Goal: Contribute content: Add original content to the website for others to see

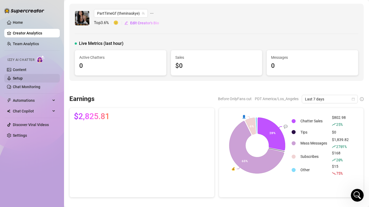
click at [22, 78] on link "Setup" at bounding box center [18, 78] width 10 height 4
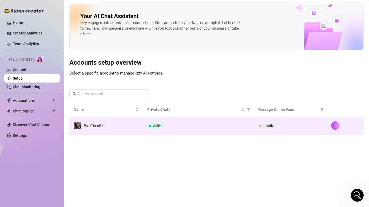
click at [104, 124] on td "PartTimeGf" at bounding box center [106, 125] width 74 height 17
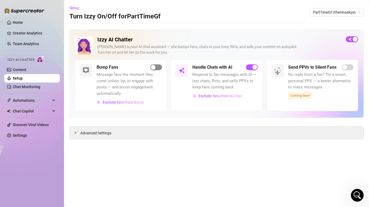
click at [156, 67] on span "button" at bounding box center [156, 67] width 12 height 6
click at [25, 63] on div "Izzy AI Chatter" at bounding box center [31, 59] width 48 height 8
click at [25, 70] on link "Content" at bounding box center [20, 70] width 14 height 4
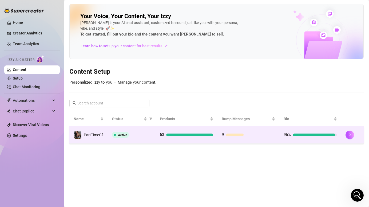
click at [145, 136] on div "Active" at bounding box center [131, 135] width 39 height 6
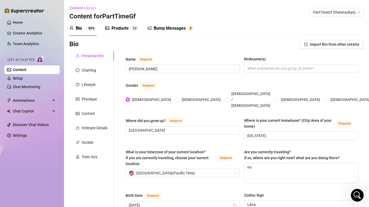
click at [169, 27] on div "Bump Messages" at bounding box center [170, 28] width 32 height 6
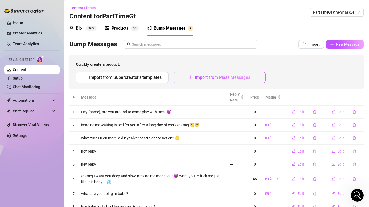
click at [226, 78] on span "Import from Mass Messages" at bounding box center [223, 77] width 56 height 5
type textarea "Type your message here..."
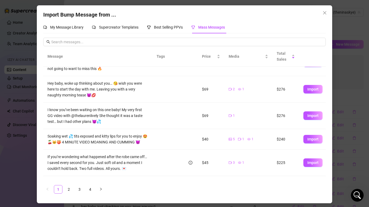
scroll to position [139, 0]
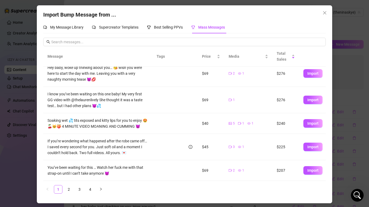
click at [358, 14] on div "Import Bump Message from ... My Message Library Supercreator Templates Best Sel…" at bounding box center [184, 103] width 369 height 207
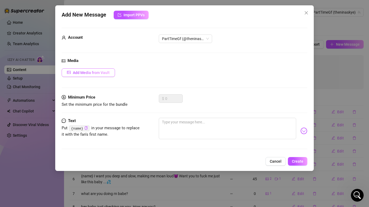
click at [97, 72] on span "Add Media from Vault" at bounding box center [91, 72] width 37 height 4
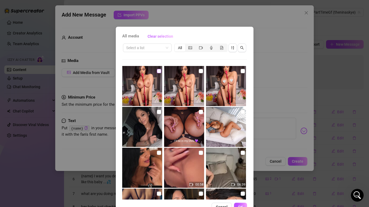
click at [160, 72] on input "checkbox" at bounding box center [159, 71] width 4 height 4
checkbox input "true"
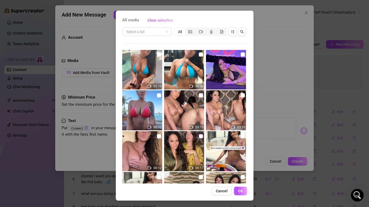
scroll to position [1271, 0]
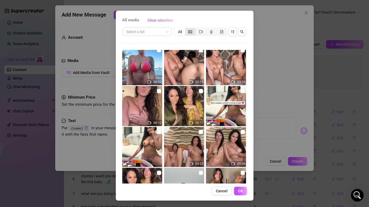
click at [191, 35] on div "segmented control" at bounding box center [190, 31] width 10 height 7
click at [187, 29] on input "segmented control" at bounding box center [187, 29] width 0 height 0
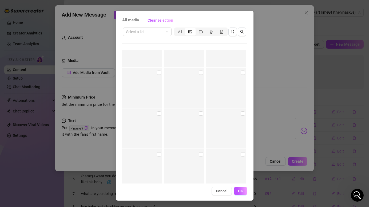
scroll to position [3157, 0]
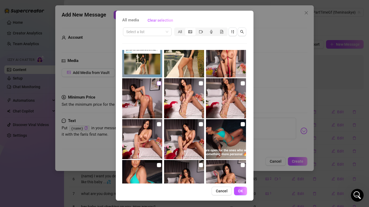
click at [159, 82] on input "checkbox" at bounding box center [159, 83] width 4 height 4
checkbox input "true"
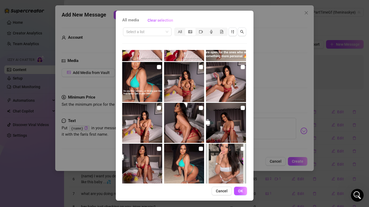
scroll to position [3256, 0]
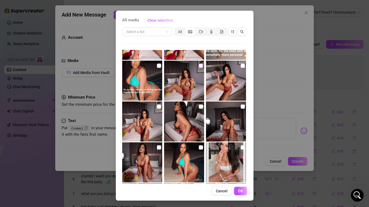
click at [201, 66] on input "checkbox" at bounding box center [201, 66] width 4 height 4
checkbox input "true"
click at [244, 64] on input "checkbox" at bounding box center [243, 66] width 4 height 4
checkbox input "true"
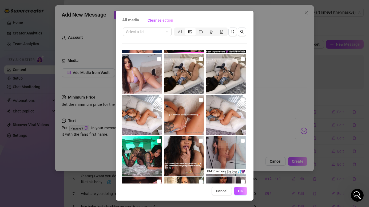
scroll to position [3592, 0]
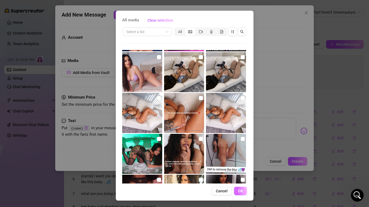
click at [239, 192] on span "OK" at bounding box center [240, 191] width 5 height 4
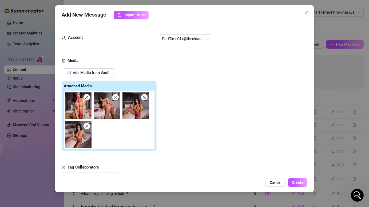
click at [81, 111] on img at bounding box center [78, 105] width 27 height 27
click at [111, 109] on img at bounding box center [107, 105] width 27 height 27
click at [134, 109] on img at bounding box center [136, 105] width 27 height 27
click at [76, 139] on img at bounding box center [78, 134] width 27 height 27
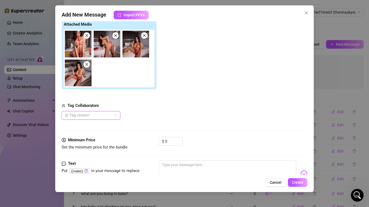
scroll to position [66, 0]
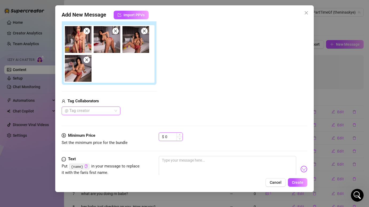
click at [169, 138] on input "0" at bounding box center [173, 137] width 17 height 8
click at [141, 17] on span "Import PPVs" at bounding box center [134, 15] width 21 height 4
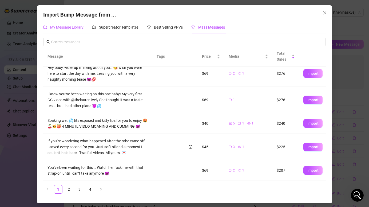
click at [78, 27] on span "My Message Library" at bounding box center [66, 27] width 33 height 4
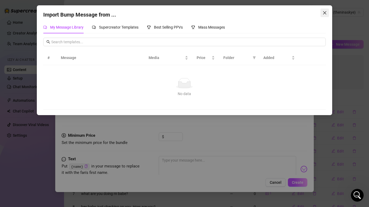
click at [325, 15] on button "Close" at bounding box center [325, 13] width 9 height 9
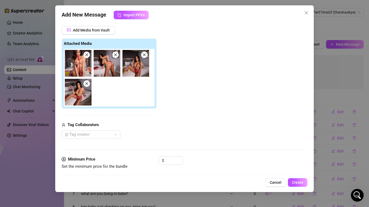
scroll to position [83, 0]
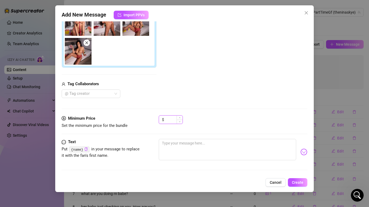
click at [169, 119] on input at bounding box center [173, 120] width 17 height 8
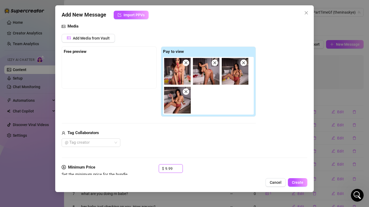
scroll to position [0, 0]
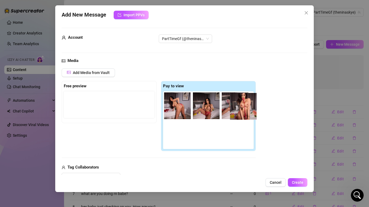
drag, startPoint x: 181, startPoint y: 112, endPoint x: 247, endPoint y: 114, distance: 66.0
click at [247, 114] on div at bounding box center [209, 120] width 93 height 58
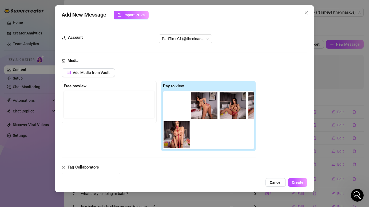
drag, startPoint x: 185, startPoint y: 111, endPoint x: 185, endPoint y: 142, distance: 30.7
click at [185, 142] on div at bounding box center [209, 120] width 93 height 58
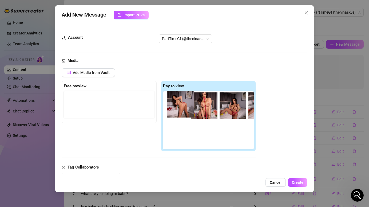
drag, startPoint x: 204, startPoint y: 113, endPoint x: 171, endPoint y: 111, distance: 33.7
click at [170, 111] on div at bounding box center [209, 120] width 93 height 58
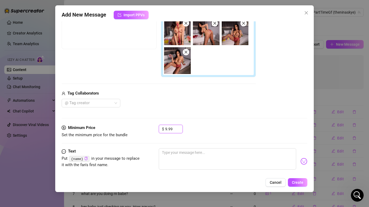
scroll to position [83, 0]
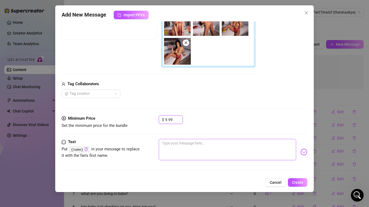
type input "9.99"
click at [179, 145] on textarea at bounding box center [227, 149] width 137 height 21
click at [178, 147] on textarea at bounding box center [227, 149] width 137 height 21
type textarea "I"
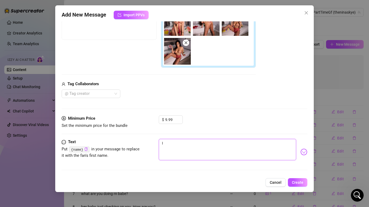
type textarea "I"
type textarea "I j"
type textarea "I ju"
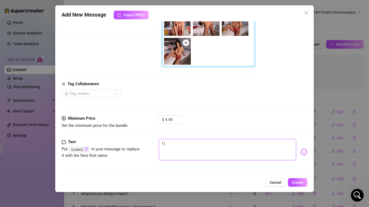
type textarea "I ju"
type textarea "I jus"
type textarea "I just"
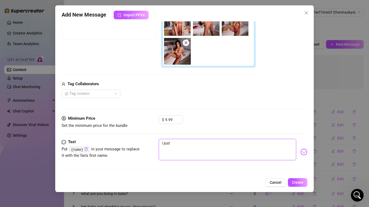
type textarea "I just"
type textarea "I just t"
type textarea "I just to"
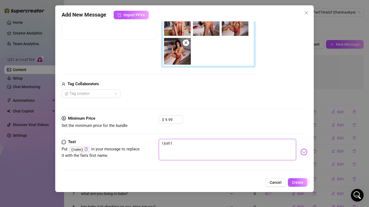
type textarea "I just to"
type textarea "I just too"
type textarea "I just took"
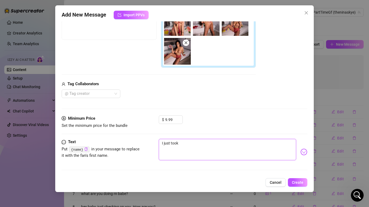
type textarea "I just took"
type textarea "I just took t"
type textarea "I just took th"
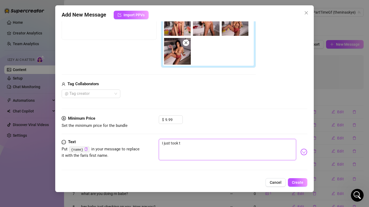
type textarea "I just took th"
type textarea "I just took the"
type textarea "I just took thes"
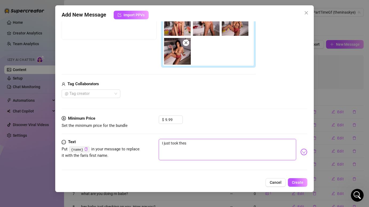
type textarea "I just took these"
type textarea "I just took these f"
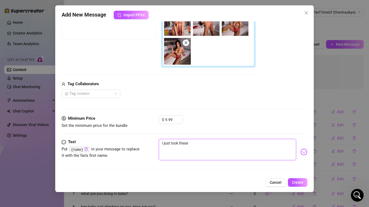
type textarea "I just took these f"
type textarea "I just took these fo"
type textarea "I just took these for"
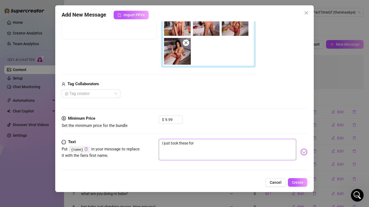
type textarea "I just took these for"
type textarea "I just took these for y"
type textarea "I just took these for yo"
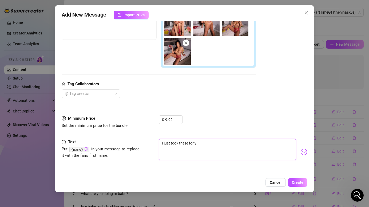
type textarea "I just took these for yo"
type textarea "I just took these for you"
type textarea "I just took these for you."
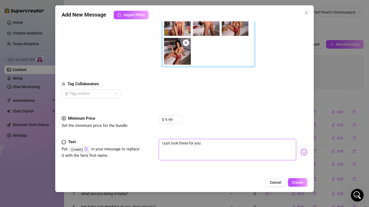
type textarea "I just took these for you.."
type textarea "I just took these for you..."
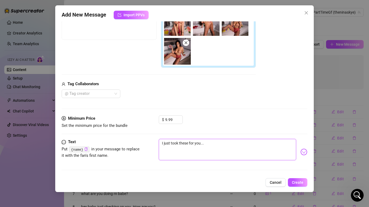
type textarea "I just took these for you..."
type textarea "I just took these for you... f"
type textarea "I just took these for you... fo"
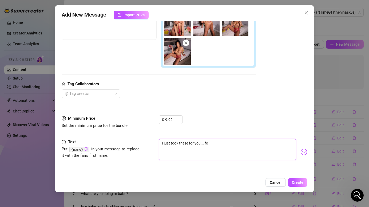
type textarea "I just took these for you... fou"
type textarea "I just took these for you... four"
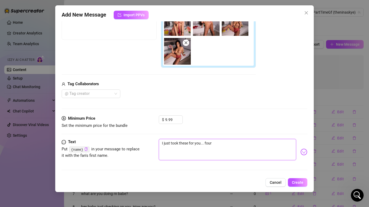
type textarea "I just took these for you... four"
type textarea "I just took these for you... four t"
type textarea "I just took these for you... four to"
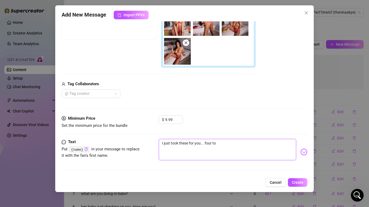
type textarea "I just took these for you... four top"
type textarea "I just took these for you... four topl"
type textarea "I just took these for you... four [PERSON_NAME]"
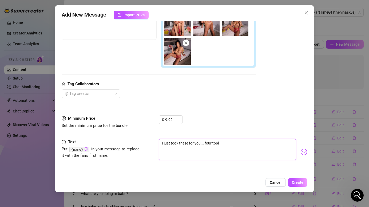
type textarea "I just took these for you... four [PERSON_NAME]"
type textarea "I just took these for you... four toples"
type textarea "I just took these for you... four topless"
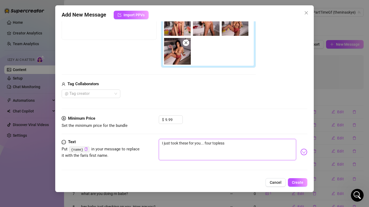
type textarea "I just took these for you... four topless"
type textarea "I just took these for you... four topless s"
type textarea "I just took these for you... four topless sh"
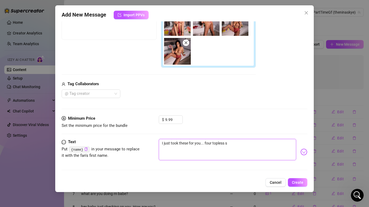
type textarea "I just took these for you... four topless sh"
type textarea "I just took these for you... four topless sho"
type textarea "I just took these for you... four topless shot"
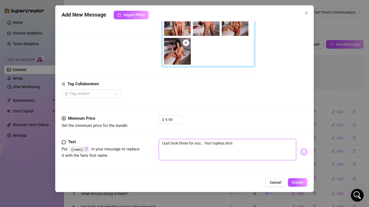
type textarea "I just took these for you... four topless shots"
type textarea "I just took these for you... four topless shots I"
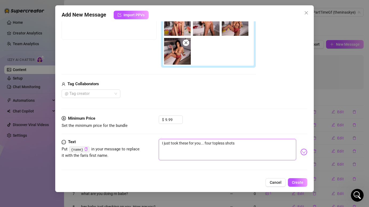
type textarea "I just took these for you... four topless shots I"
type textarea "I just took these for you... four topless shots I c"
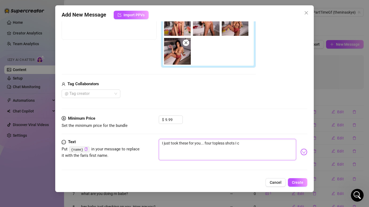
type textarea "I just took these for you... four topless shots I co"
type textarea "I just took these for you... four topless shots I cou"
type textarea "I just took these for you... four topless shots I coul"
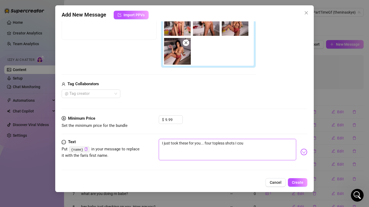
type textarea "I just took these for you... four topless shots I coul"
type textarea "I just took these for you... four topless shots I could"
type textarea "I just took these for you... four topless shots I couldn"
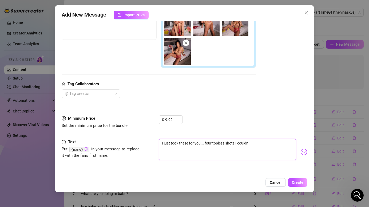
type textarea "I just took these for you... four topless shots I couldnt"
type textarea "I just took these for you... four topless shots I couldnt p"
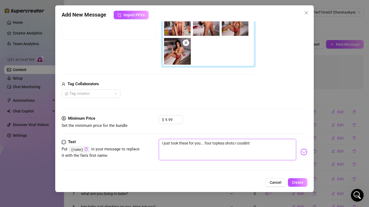
type textarea "I just took these for you... four topless shots I couldnt p"
type textarea "I just took these for you... four topless shots I couldnt po"
type textarea "I just took these for you... four topless shots I couldnt pos"
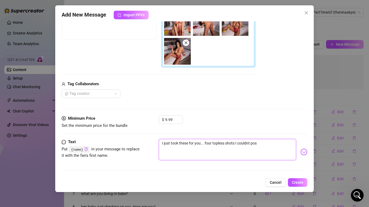
type textarea "I just took these for you... four topless shots I couldnt post"
type textarea "I just took these for you... four topless shots I couldnt post p"
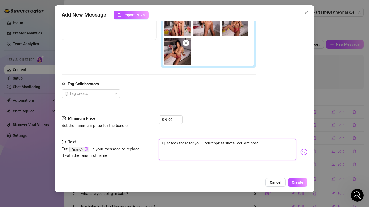
type textarea "I just took these for you... four topless shots I couldnt post p"
type textarea "I just took these for you... four topless shots I couldnt post"
type textarea "I just took these for you... four topless shots I couldnt post o"
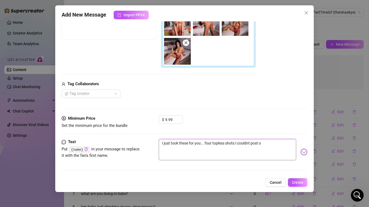
type textarea "I just took these for you... four topless shots I couldnt post on"
type textarea "I just took these for you... four topless shots I couldnt post on t"
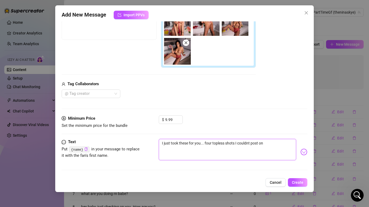
type textarea "I just took these for you... four topless shots I couldnt post on t"
type textarea "I just took these for you... four topless shots I couldnt post on th"
type textarea "I just took these for you... four topless shots I couldnt post on the"
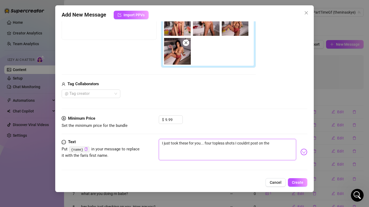
type textarea "I just took these for you... four topless shots I couldnt post on the"
type textarea "I just took these for you... four topless shots I couldnt post on the f"
type textarea "I just took these for you... four topless shots I couldnt post on the fe"
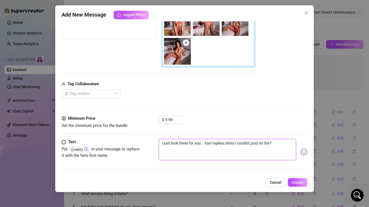
type textarea "I just took these for you... four topless shots I couldnt post on the fe"
type textarea "I just took these for you... four topless shots I couldnt post on the fee"
type textarea "I just took these for you... four topless shots I couldnt post on the feed"
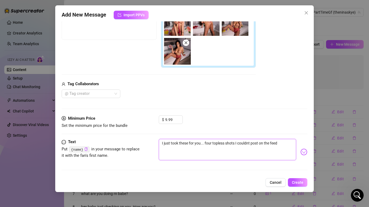
type textarea "I just took these for you... four topless shots I couldnt post on the feed"
click at [281, 143] on textarea "I just took these for you... four topless shots I couldnt post on the feed" at bounding box center [227, 149] width 137 height 21
paste textarea "💌"
type textarea "I just took these for you... four topless shots I couldnt post on the feed💌"
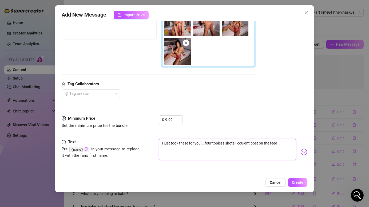
type textarea "I just took these for you... four topless shots I couldnt post on the feed💌"
click at [278, 143] on textarea "I just took these for you... four topless shots I couldnt post on the feed💌" at bounding box center [227, 149] width 137 height 21
type textarea "I just took these for you... four topless shots I couldnt post on the feed 💌"
click at [249, 143] on textarea "I just took these for you... four topless shots I couldnt post on the feed 💌" at bounding box center [227, 149] width 137 height 21
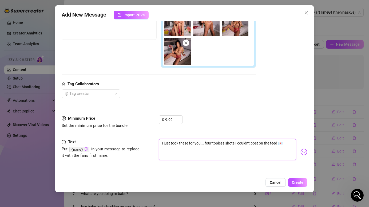
type textarea "I just took these for you... four topless shots I couldn't post on the feed 💌"
click at [261, 149] on textarea "I just took these for you... four topless shots I couldn't post on the feed 💌" at bounding box center [227, 149] width 137 height 21
type textarea "I just took these for you... four topless shots I couldn't post on the feed 💌"
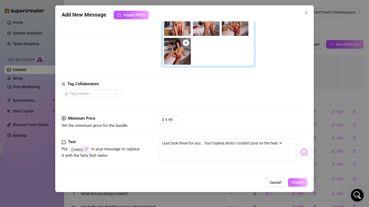
click at [303, 180] on span "Create" at bounding box center [297, 182] width 11 height 4
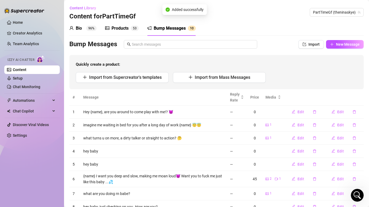
scroll to position [48, 0]
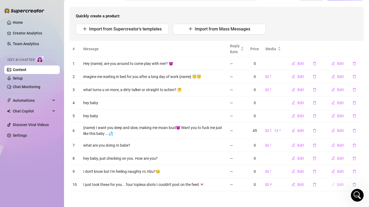
click at [340, 185] on span "Edit" at bounding box center [340, 184] width 7 height 4
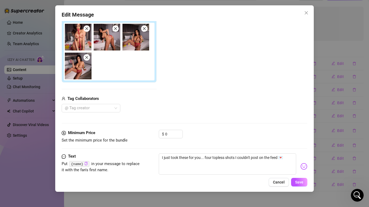
scroll to position [83, 0]
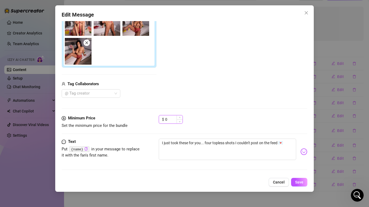
click at [171, 119] on input "0" at bounding box center [173, 119] width 17 height 8
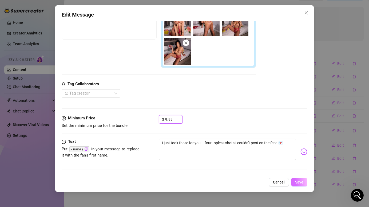
type input "9.99"
click at [301, 182] on span "Save" at bounding box center [299, 182] width 8 height 4
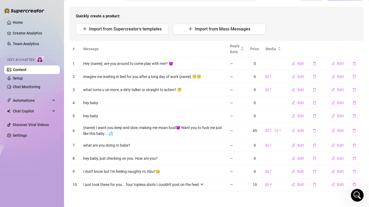
scroll to position [0, 0]
